Goal: Information Seeking & Learning: Learn about a topic

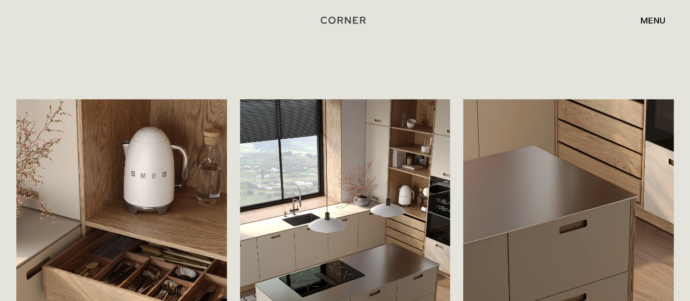
scroll to position [1717, 0]
drag, startPoint x: 695, startPoint y: 13, endPoint x: 692, endPoint y: 103, distance: 90.6
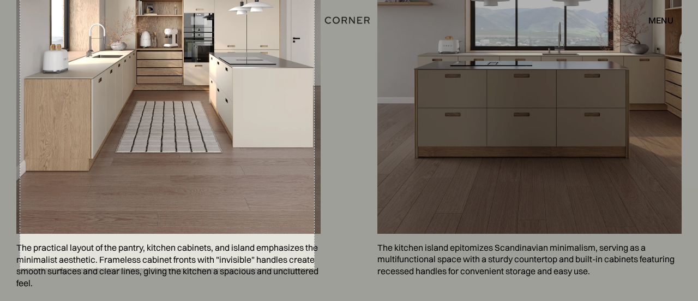
scroll to position [800, 0]
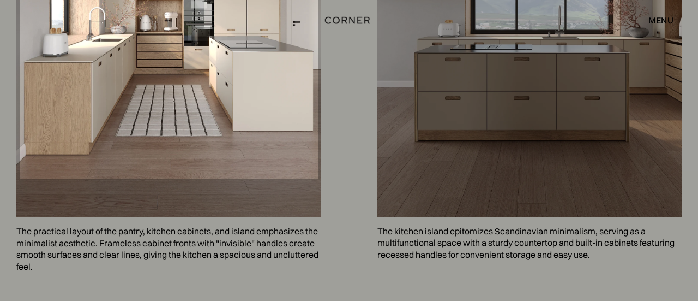
drag, startPoint x: 56, startPoint y: 10, endPoint x: 318, endPoint y: 178, distance: 311.5
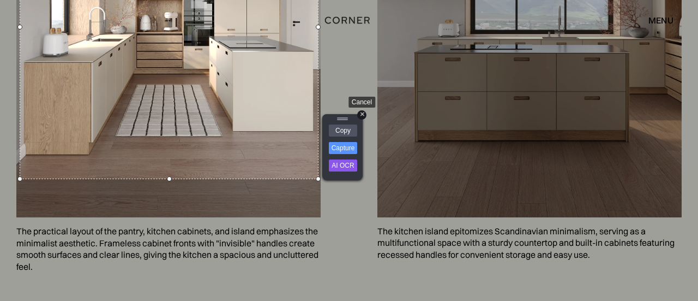
click at [364, 112] on div "+" at bounding box center [361, 114] width 9 height 9
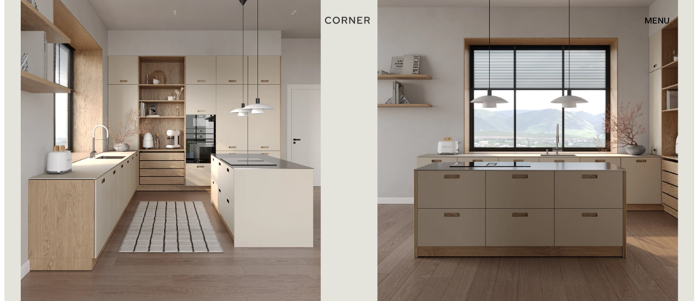
scroll to position [673, 0]
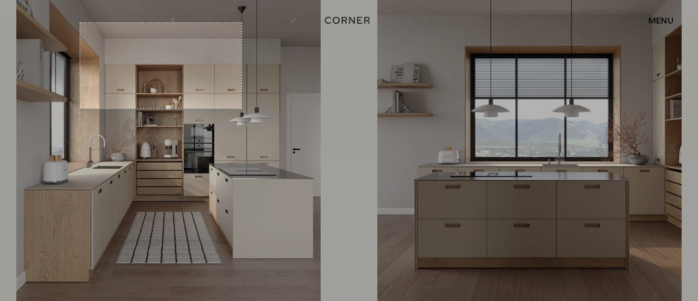
drag, startPoint x: 81, startPoint y: 26, endPoint x: 256, endPoint y: 117, distance: 196.9
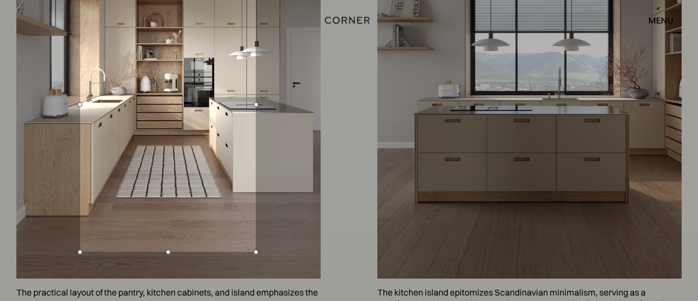
scroll to position [766, 0]
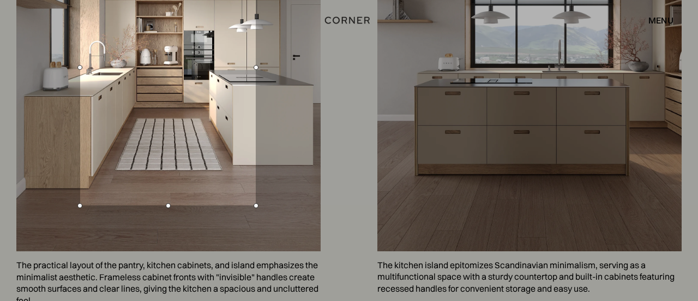
drag, startPoint x: 175, startPoint y: 127, endPoint x: 145, endPoint y: 206, distance: 84.6
click at [145, 206] on div at bounding box center [168, 205] width 176 height 5
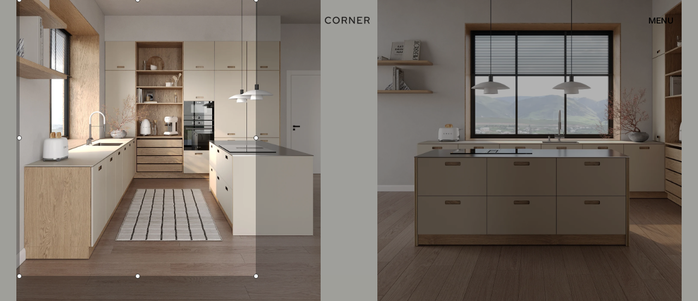
drag, startPoint x: 79, startPoint y: 137, endPoint x: 52, endPoint y: 130, distance: 28.2
click at [19, 134] on div at bounding box center [19, 137] width 5 height 275
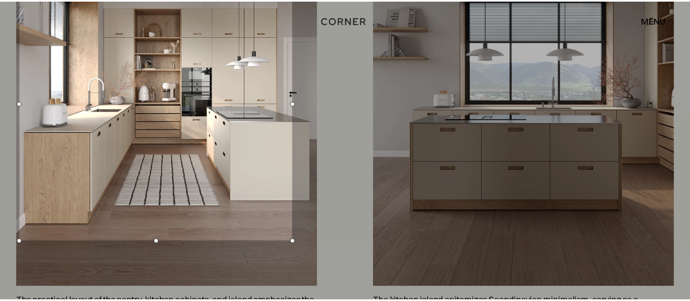
scroll to position [687, 0]
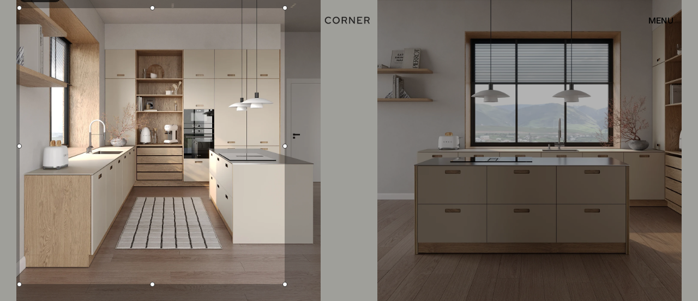
drag, startPoint x: 261, startPoint y: 136, endPoint x: 284, endPoint y: 139, distance: 23.1
click at [284, 139] on div at bounding box center [285, 145] width 5 height 275
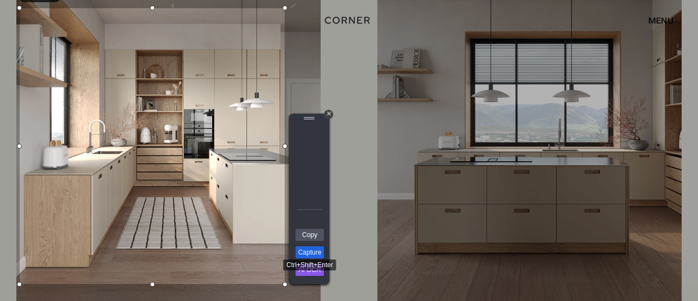
click at [313, 255] on link "Capture" at bounding box center [310, 252] width 28 height 12
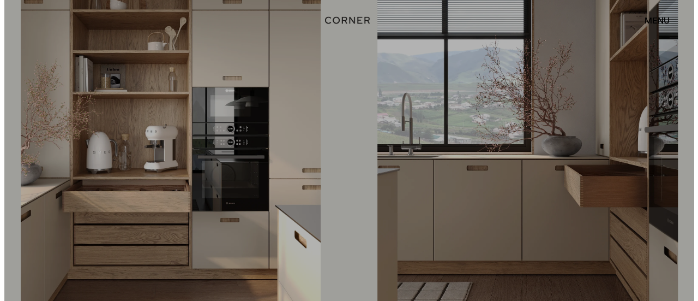
scroll to position [1286, 0]
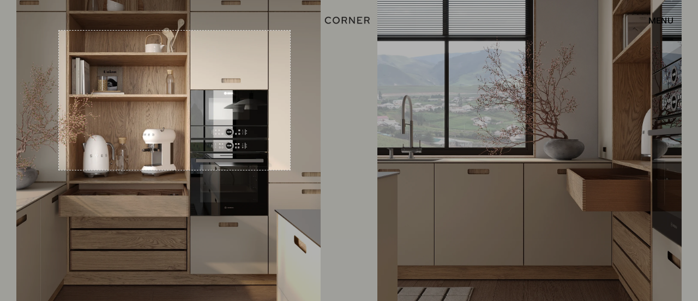
drag, startPoint x: 59, startPoint y: 31, endPoint x: 288, endPoint y: 162, distance: 264.1
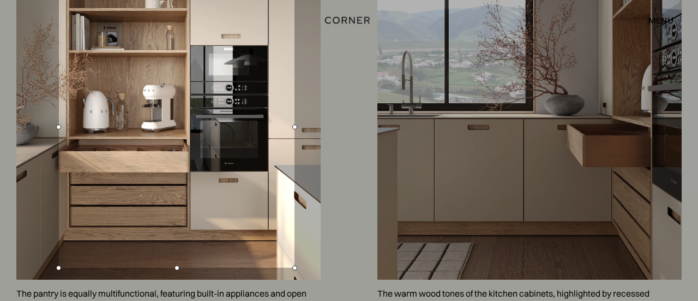
scroll to position [1342, 0]
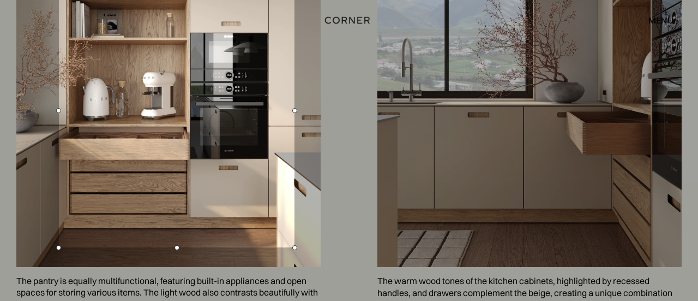
drag, startPoint x: 179, startPoint y: 170, endPoint x: 200, endPoint y: 248, distance: 80.9
click at [200, 248] on div at bounding box center [177, 247] width 236 height 5
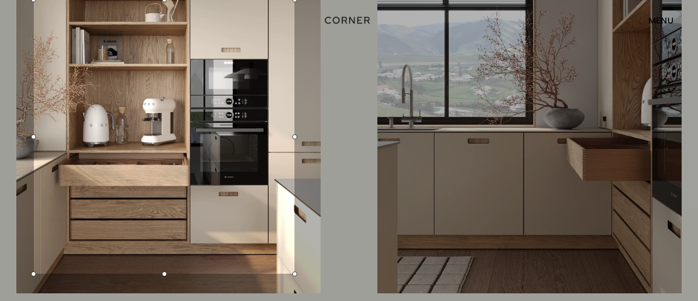
drag, startPoint x: 60, startPoint y: 135, endPoint x: 35, endPoint y: 139, distance: 25.4
click at [35, 139] on div at bounding box center [33, 136] width 5 height 273
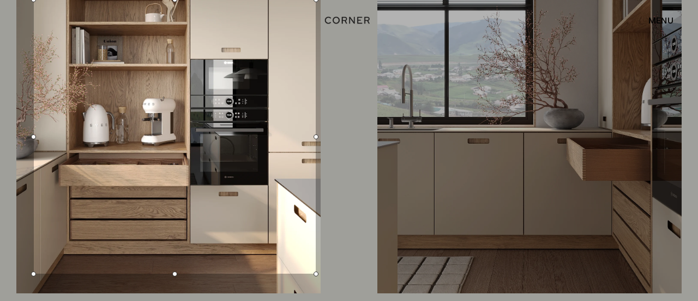
drag, startPoint x: 294, startPoint y: 136, endPoint x: 315, endPoint y: 129, distance: 22.6
click at [315, 148] on div at bounding box center [316, 136] width 5 height 273
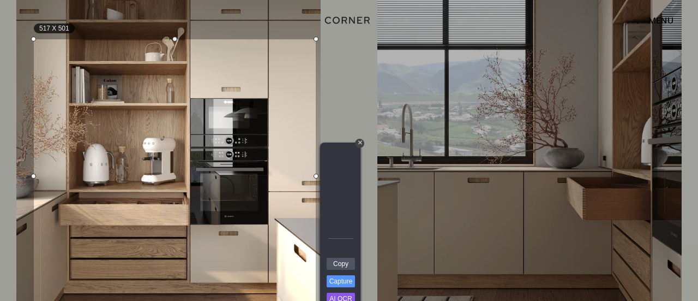
scroll to position [1262, 0]
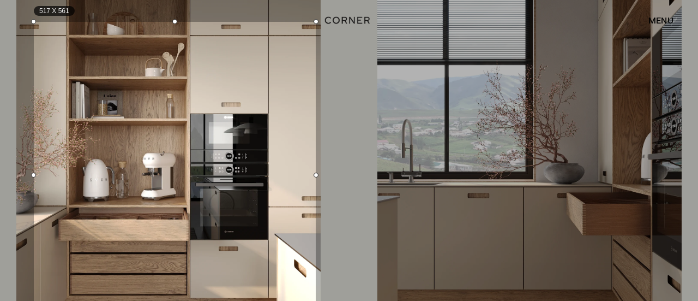
drag, startPoint x: 175, startPoint y: 54, endPoint x: 181, endPoint y: 21, distance: 33.3
click at [181, 21] on div at bounding box center [175, 21] width 282 height 5
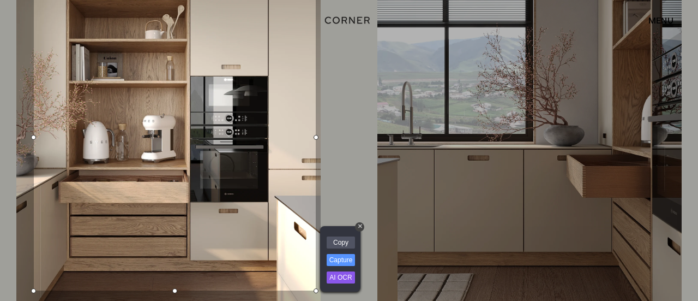
scroll to position [1316, 0]
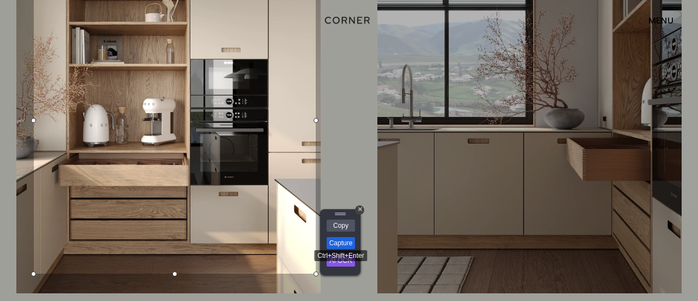
click at [344, 245] on link "Capture" at bounding box center [341, 243] width 28 height 12
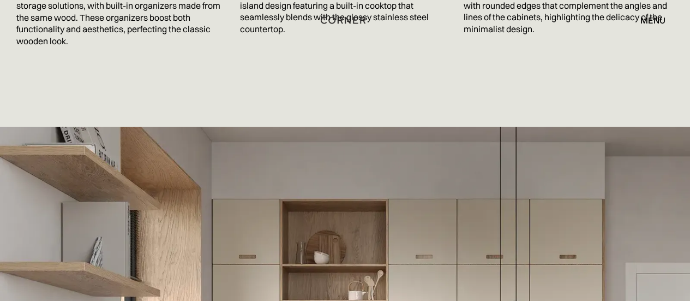
scroll to position [0, 0]
